Goal: Ask a question

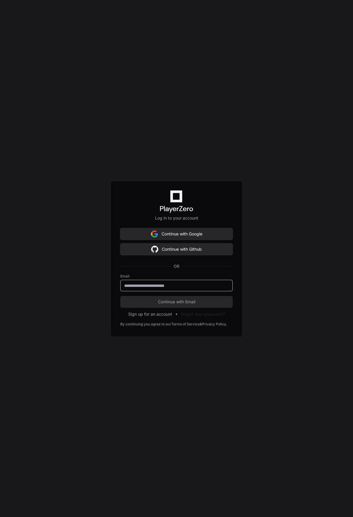
click at [168, 287] on input "email" at bounding box center [176, 286] width 105 height 6
type input "**********"
click at [178, 300] on span "Continue with Email" at bounding box center [176, 302] width 112 height 6
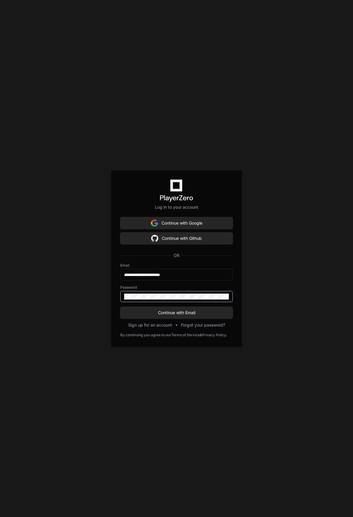
click at [120, 307] on button "Continue with Email" at bounding box center [176, 313] width 112 height 12
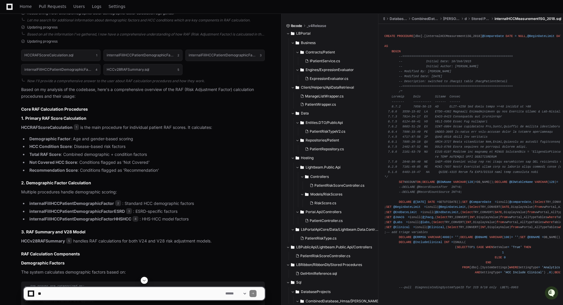
scroll to position [235, 0]
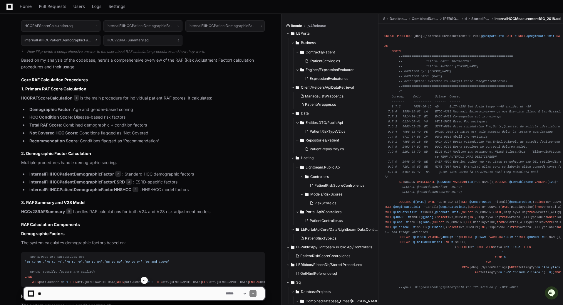
click at [44, 98] on strong "HCCRAFScoreCalculation" at bounding box center [46, 98] width 51 height 5
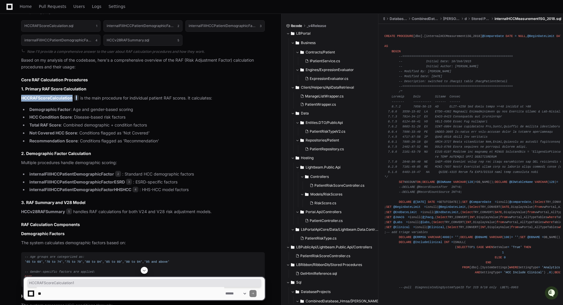
click at [44, 98] on strong "HCCRAFScoreCalculation" at bounding box center [46, 98] width 51 height 5
copy p "HCCRAFScoreCalculation 1"
click at [82, 174] on strong "internalFillHCCPatientDemographicFactor" at bounding box center [71, 174] width 85 height 5
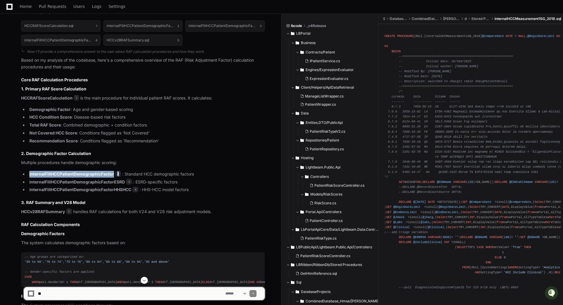
click at [82, 174] on strong "internalFillHCCPatientDemographicFactor" at bounding box center [71, 174] width 85 height 5
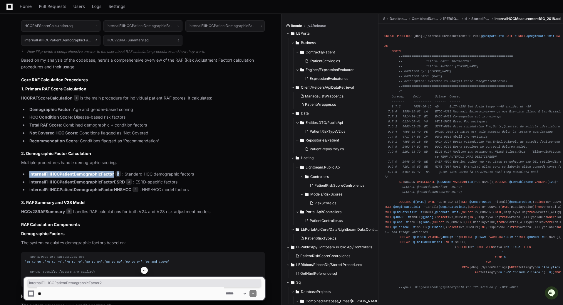
copy li "internalFillHCCPatientDemographicFactor 2"
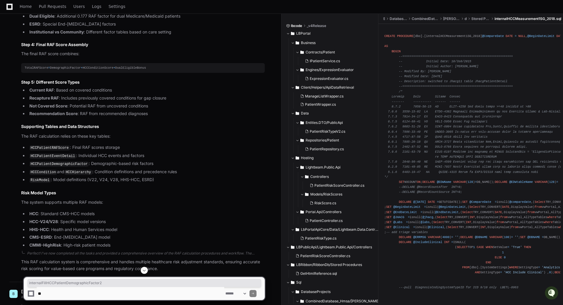
scroll to position [764, 0]
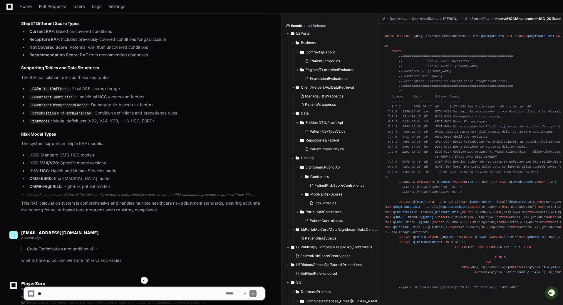
click at [82, 190] on li "CMMI-HighRisk : High-risk patient models" at bounding box center [146, 186] width 237 height 7
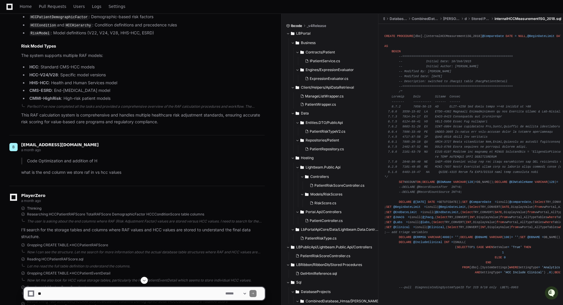
scroll to position [882, 0]
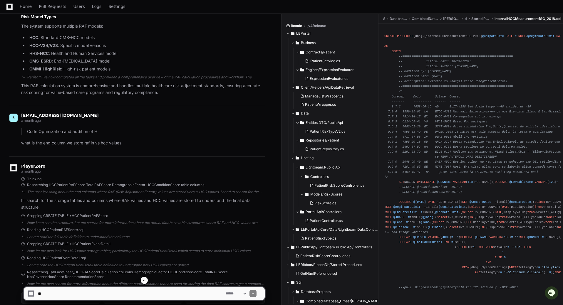
click at [66, 135] on p "Code Optimization and addition of H" at bounding box center [146, 131] width 238 height 7
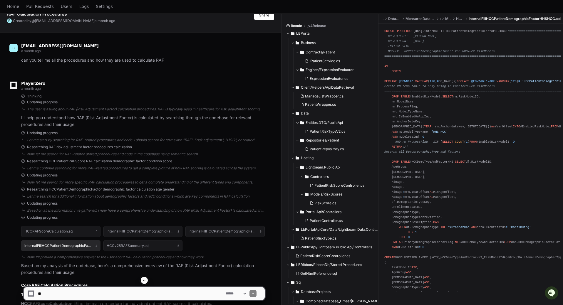
scroll to position [0, 0]
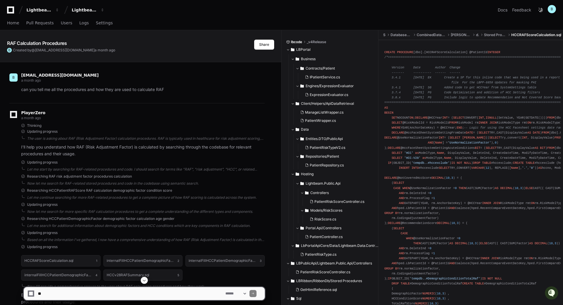
click at [86, 293] on textarea at bounding box center [131, 294] width 188 height 13
type textarea "**********"
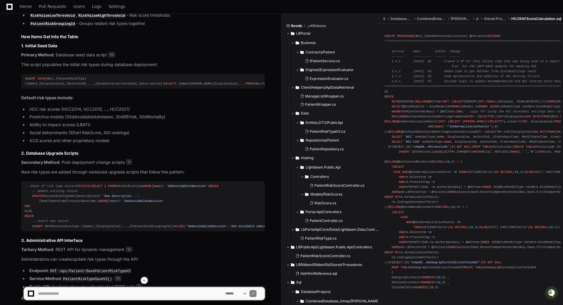
scroll to position [2264, 0]
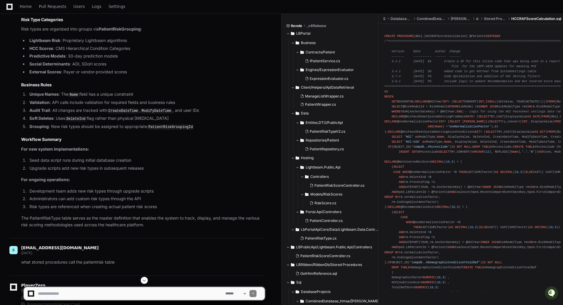
click at [145, 281] on span at bounding box center [144, 280] width 5 height 5
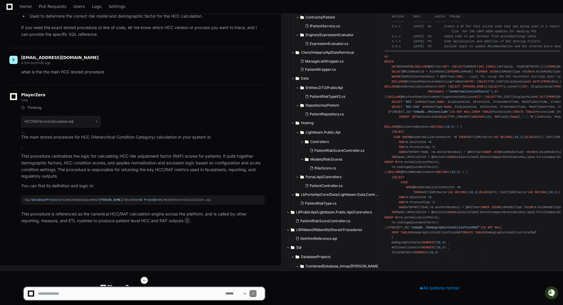
scroll to position [7369, 0]
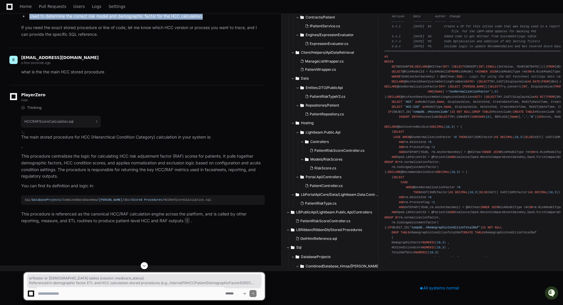
drag, startPoint x: 110, startPoint y: 141, endPoint x: 10, endPoint y: 265, distance: 158.3
click at [247, 20] on ul "Medicare Status is pulled from MemberRoster or MemberRosterArchives tables (col…" at bounding box center [143, 5] width 244 height 29
